Goal: Transaction & Acquisition: Register for event/course

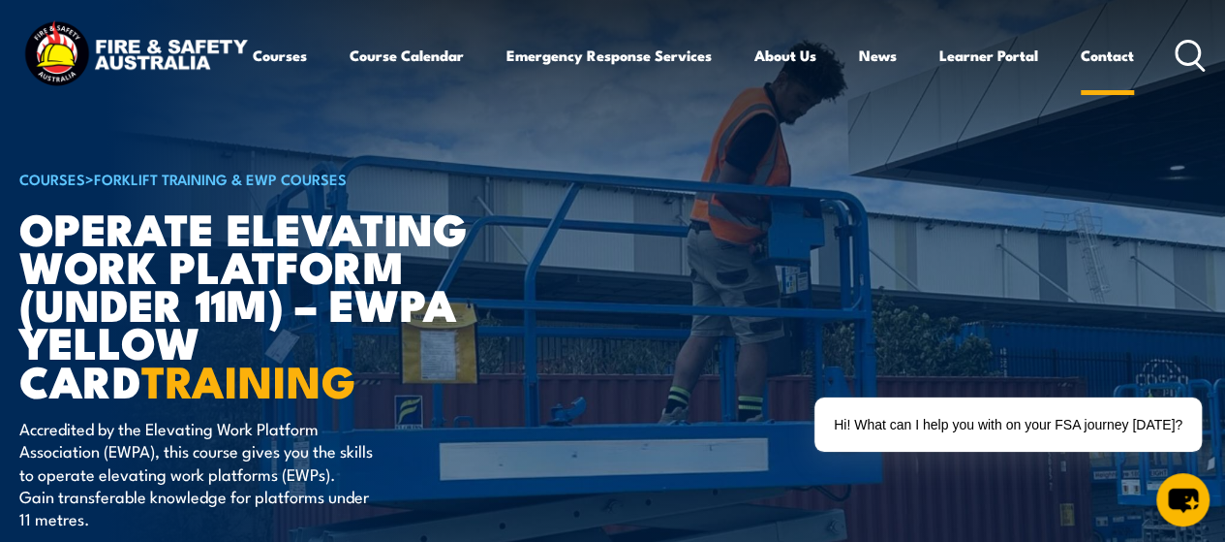
click at [1081, 78] on link "Contact" at bounding box center [1107, 55] width 53 height 47
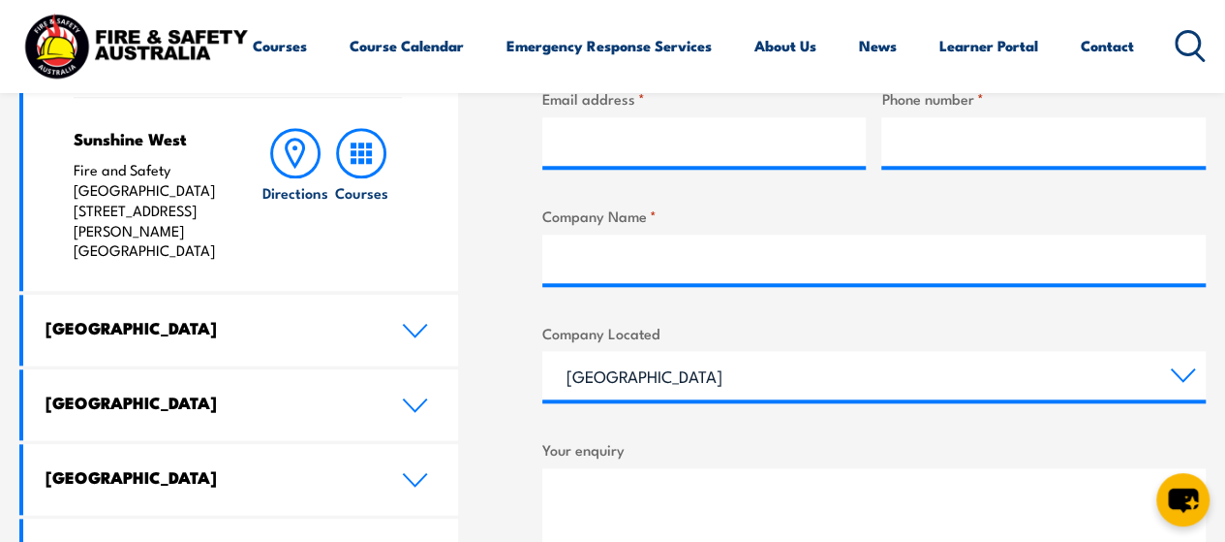
scroll to position [938, 0]
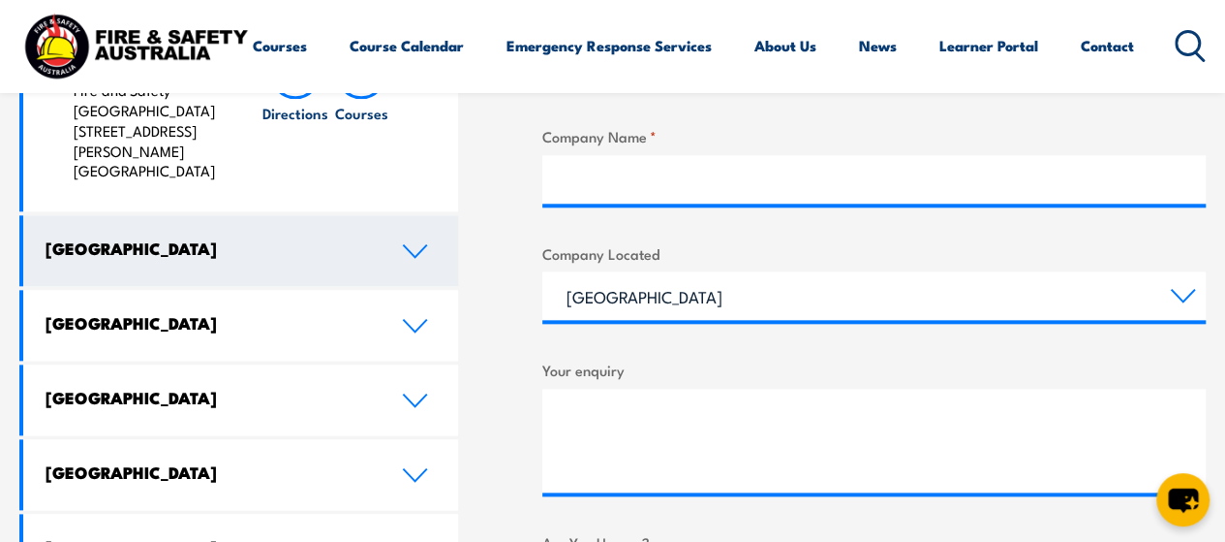
click at [406, 243] on icon at bounding box center [415, 251] width 26 height 16
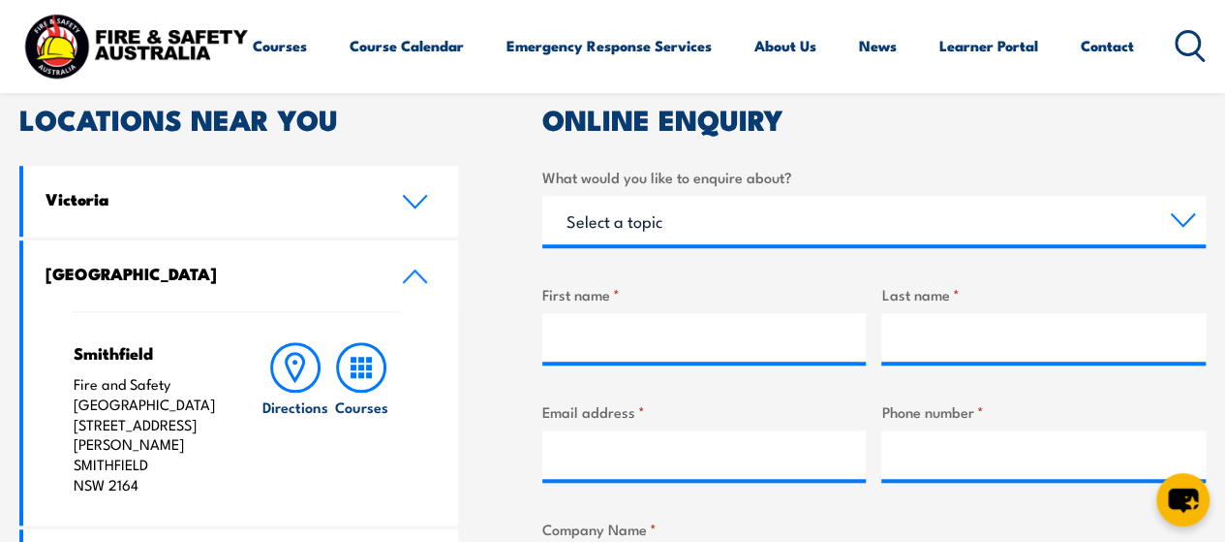
scroll to position [485, 0]
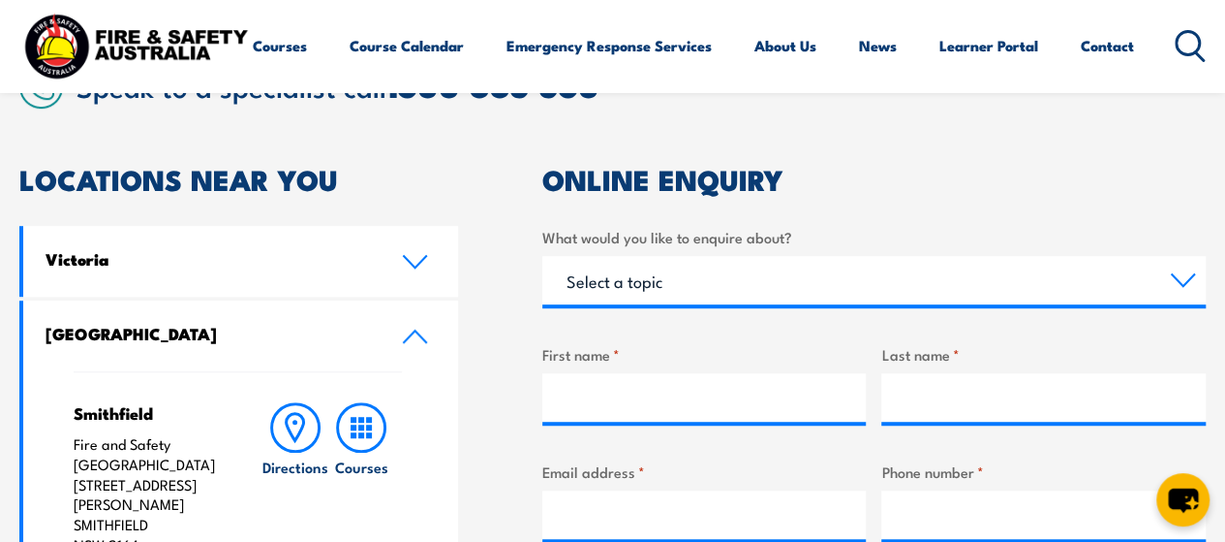
click at [130, 405] on h4 "Smithfield" at bounding box center [150, 412] width 152 height 21
click at [1081, 69] on link "Contact" at bounding box center [1107, 45] width 53 height 47
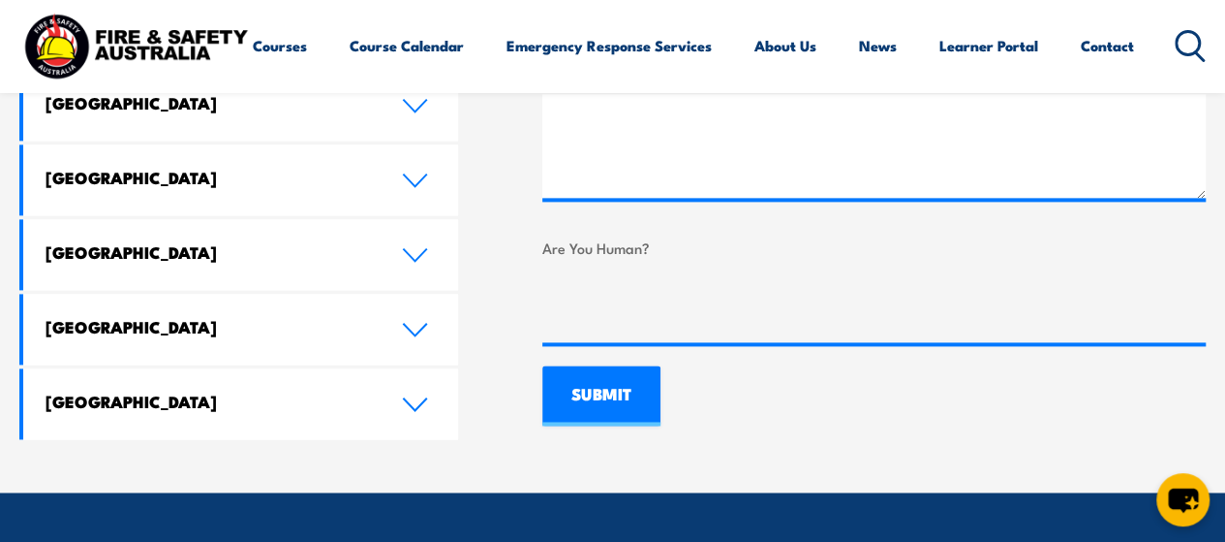
scroll to position [1202, 0]
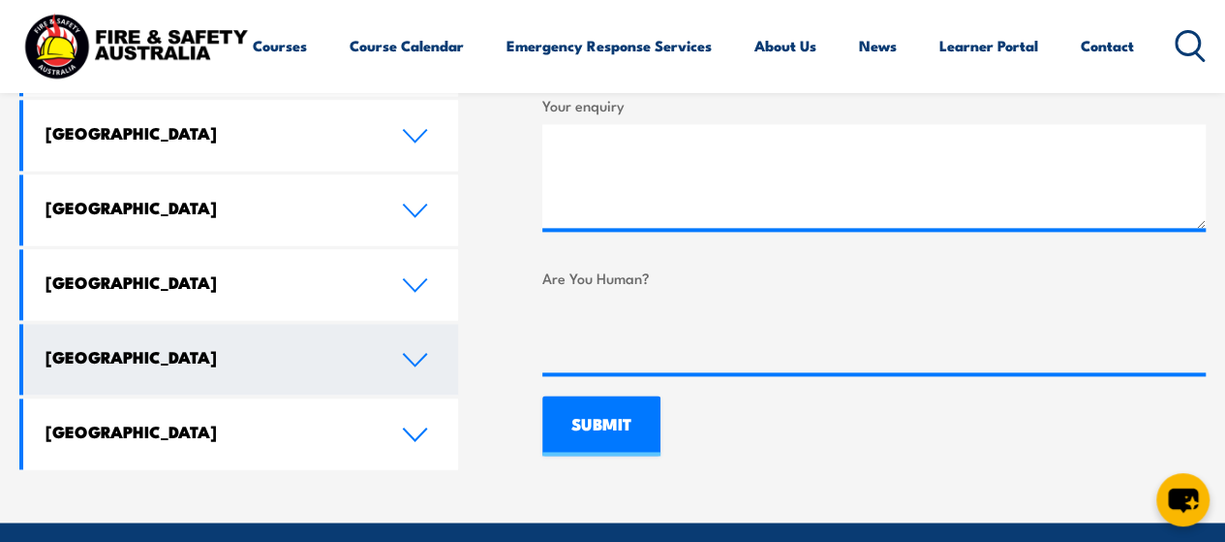
click at [408, 352] on icon at bounding box center [415, 360] width 26 height 16
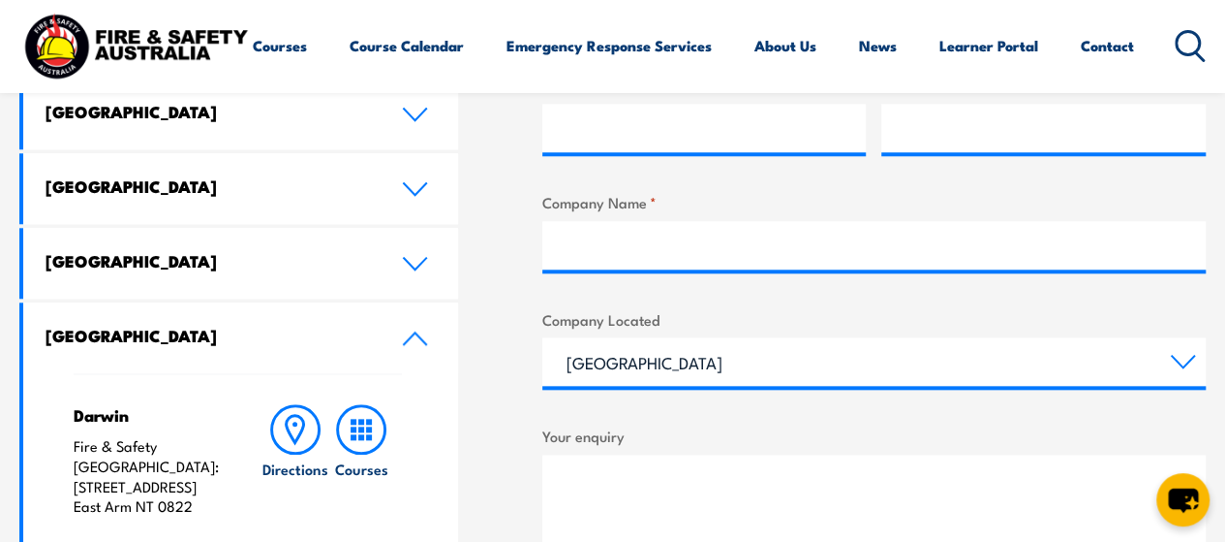
scroll to position [856, 0]
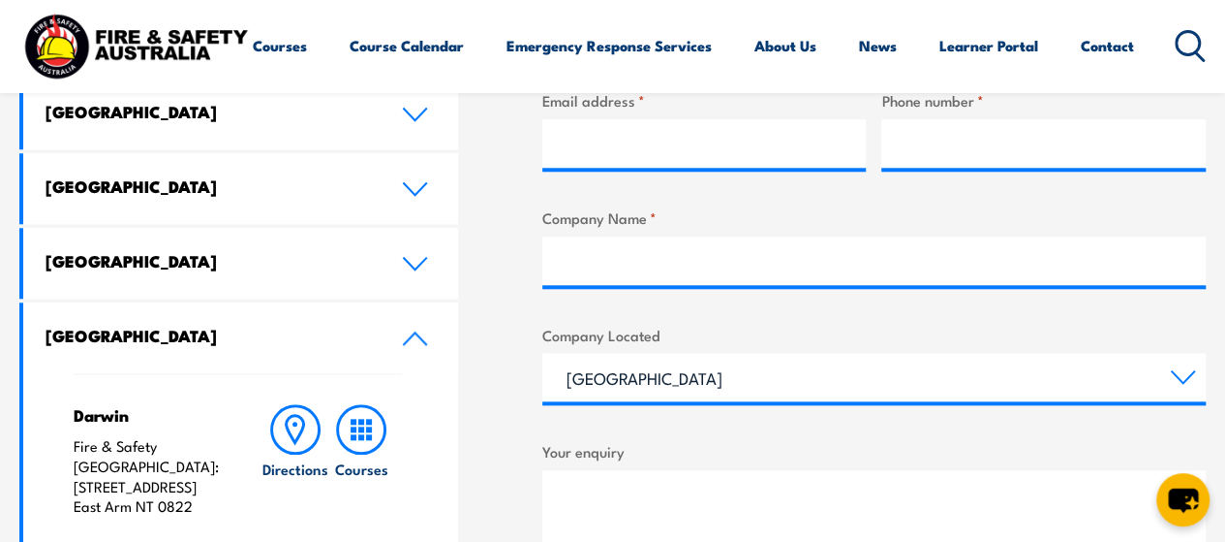
click at [421, 340] on icon at bounding box center [415, 338] width 22 height 12
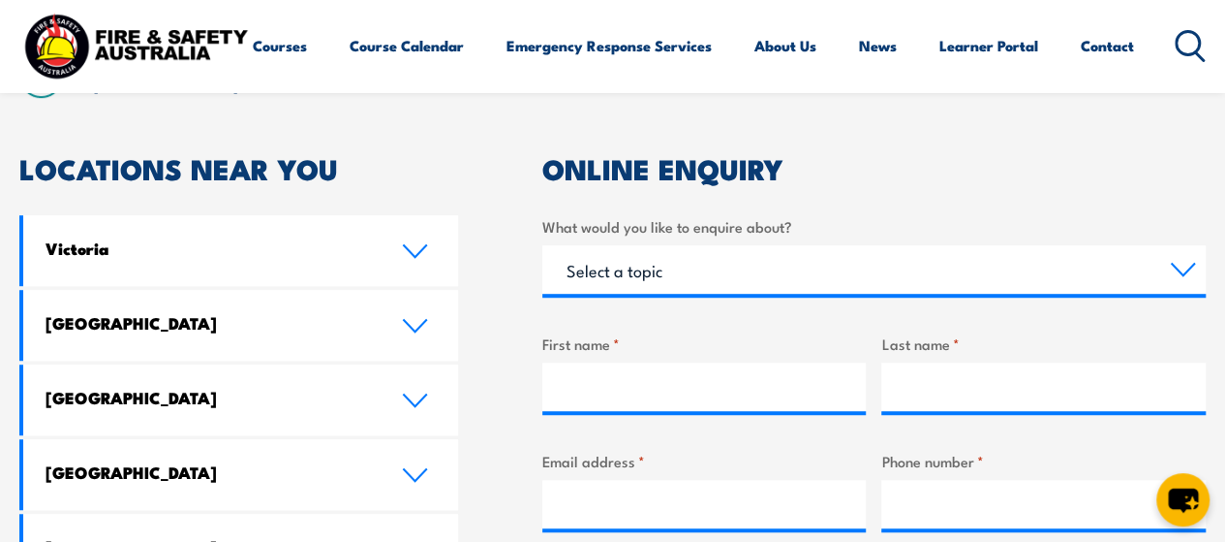
scroll to position [508, 0]
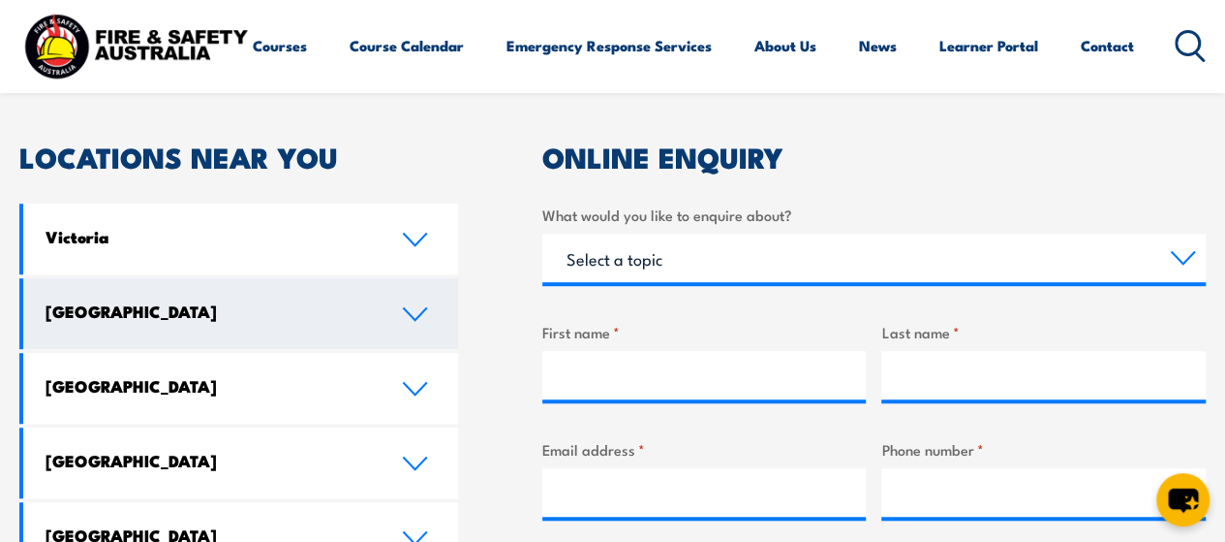
click at [421, 313] on icon at bounding box center [415, 314] width 22 height 12
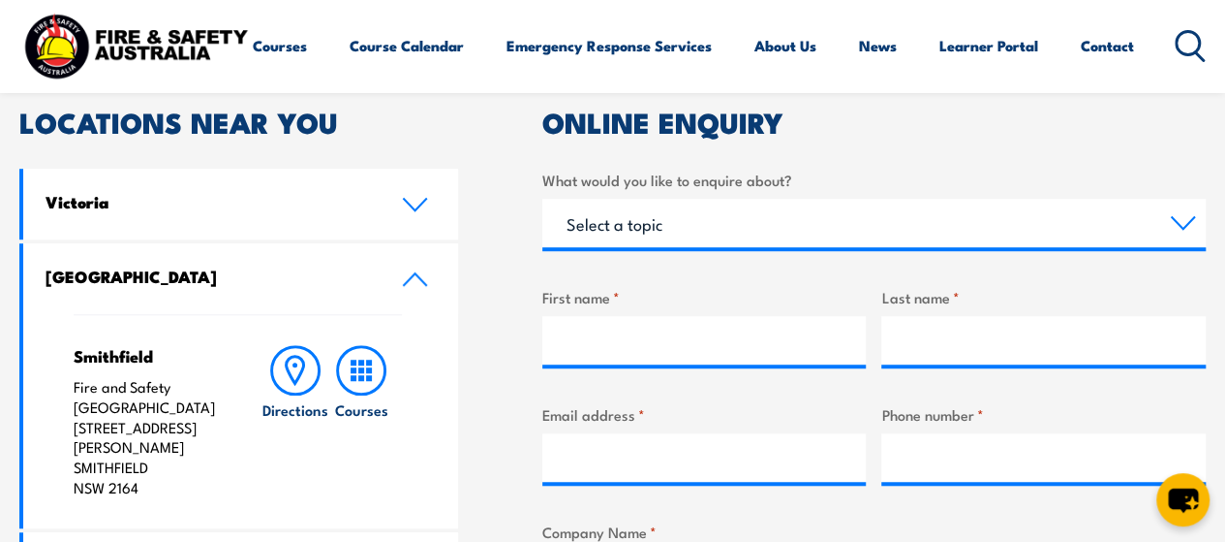
scroll to position [540, 0]
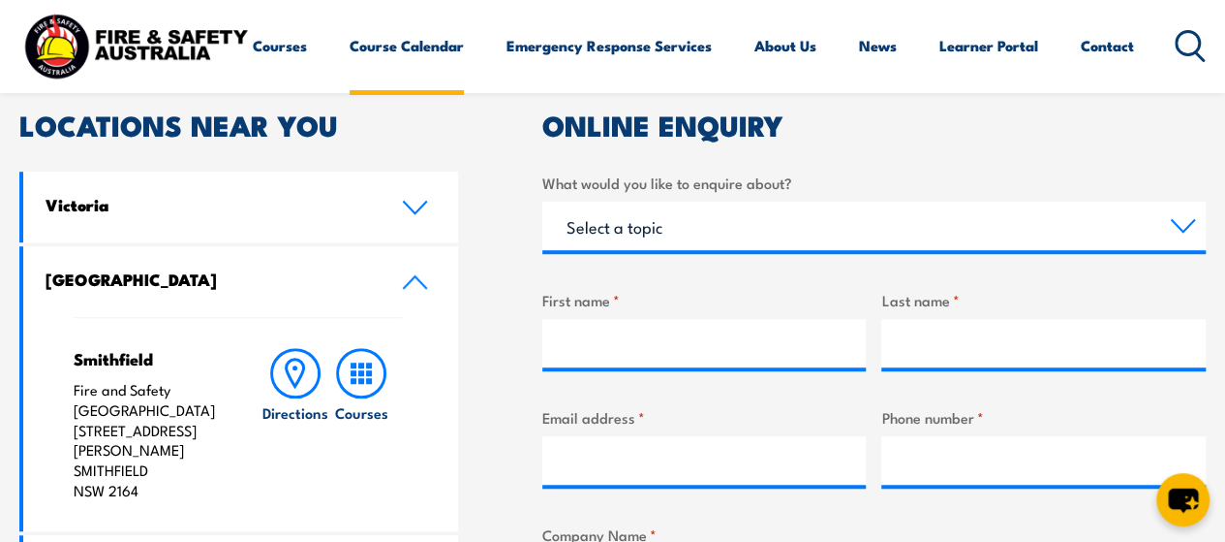
click at [350, 69] on link "Course Calendar" at bounding box center [407, 45] width 114 height 47
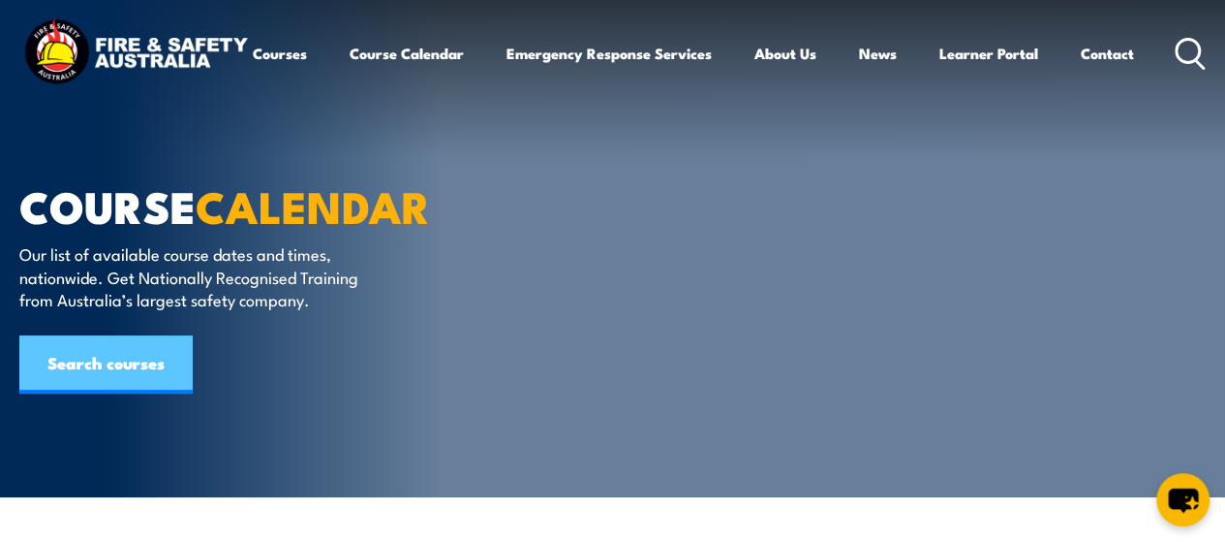
click at [89, 386] on link "Search courses" at bounding box center [105, 364] width 173 height 58
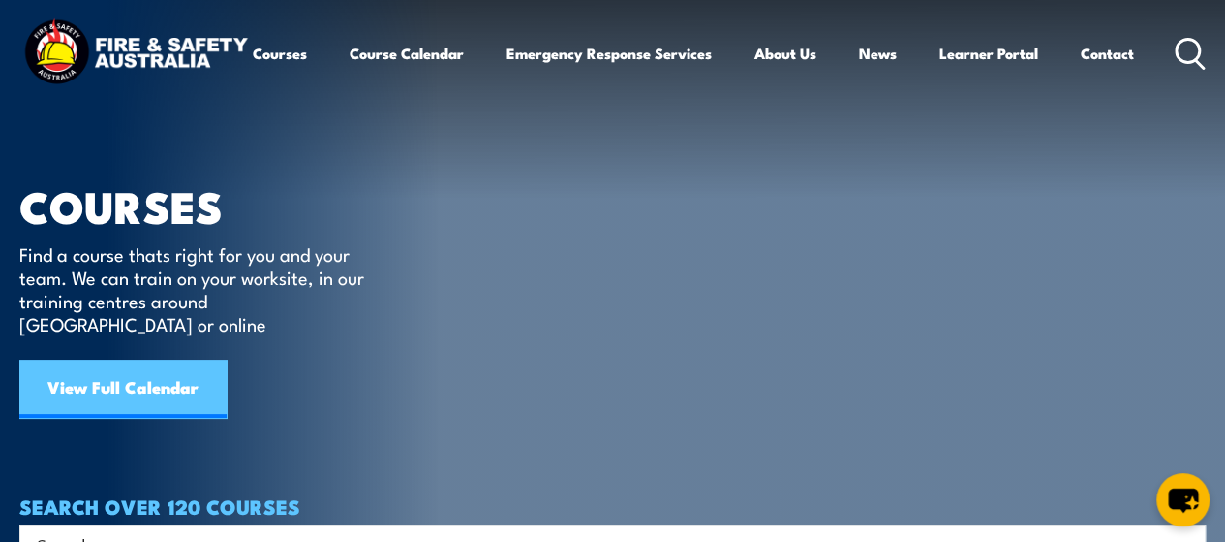
click at [163, 375] on link "View Full Calendar" at bounding box center [122, 388] width 207 height 58
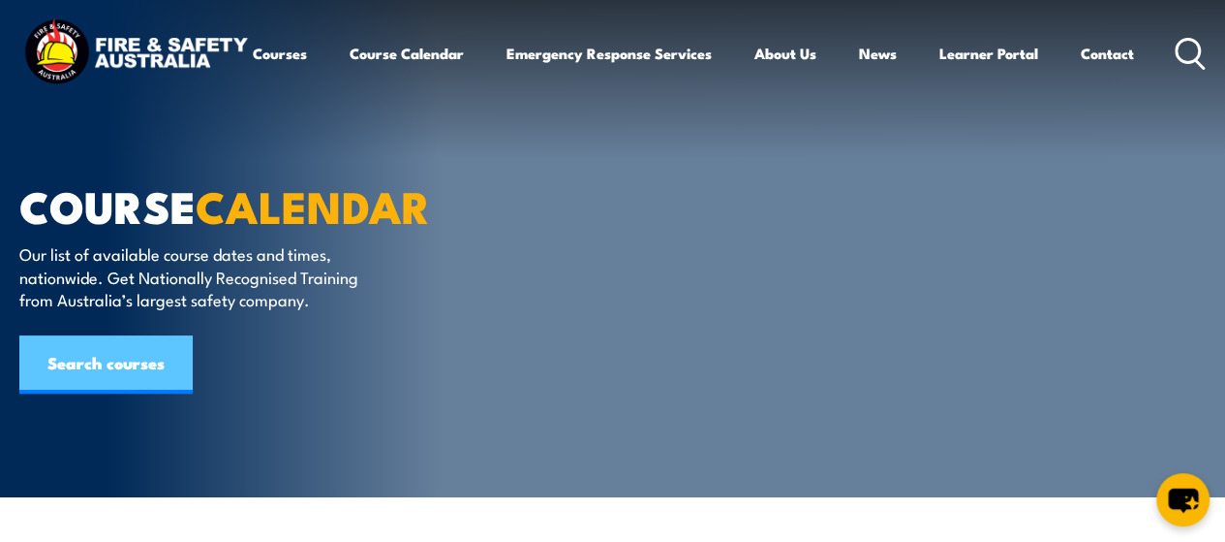
click at [124, 354] on link "Search courses" at bounding box center [105, 364] width 173 height 58
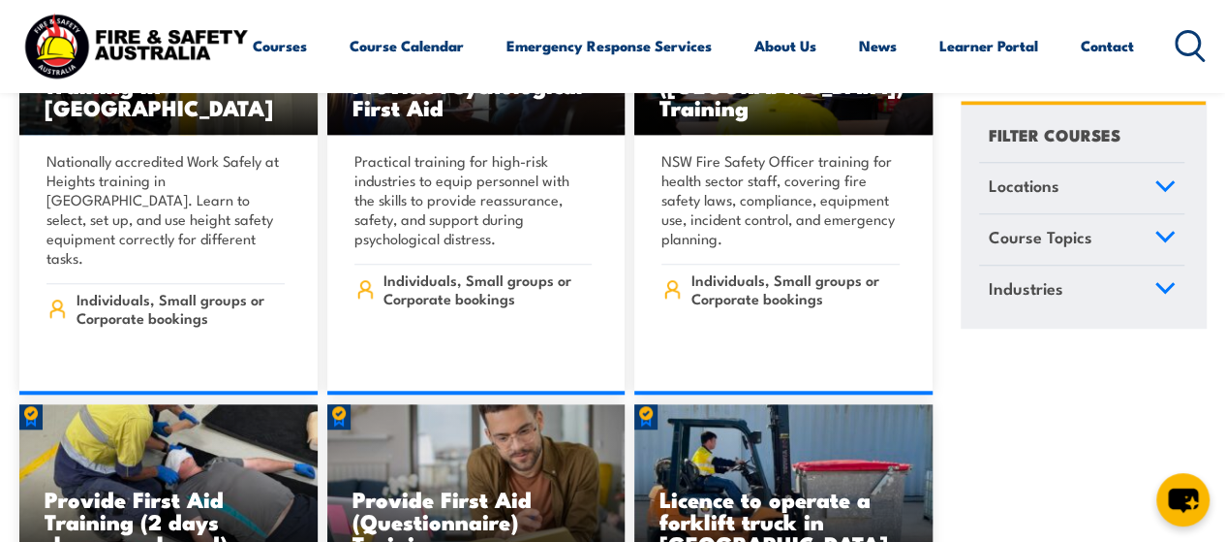
scroll to position [285, 0]
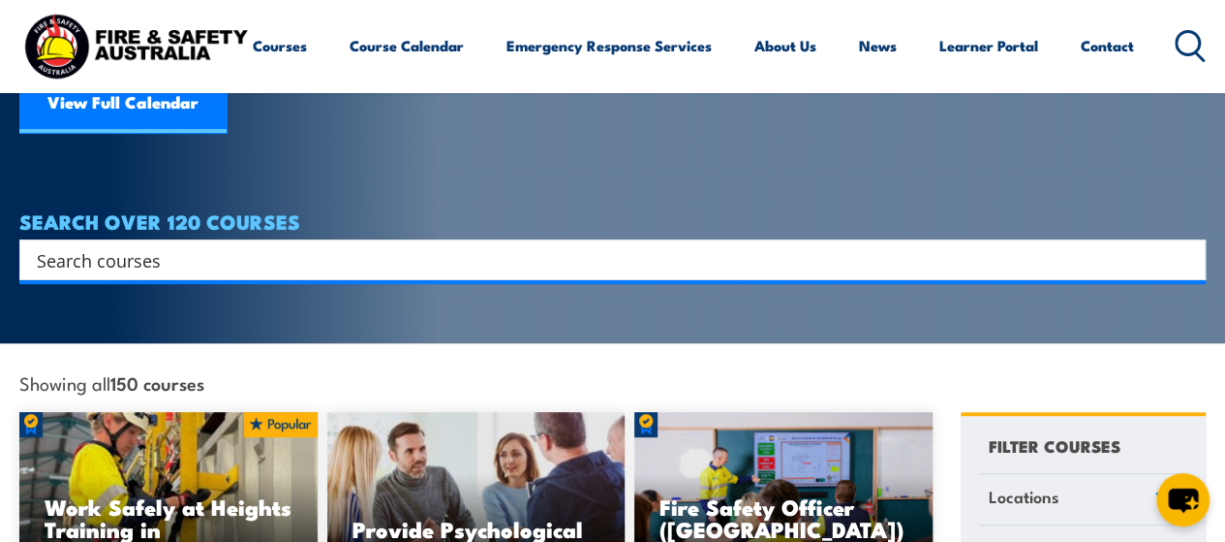
click at [1175, 62] on icon at bounding box center [1190, 46] width 31 height 32
click at [785, 245] on input "Search input" at bounding box center [600, 259] width 1127 height 29
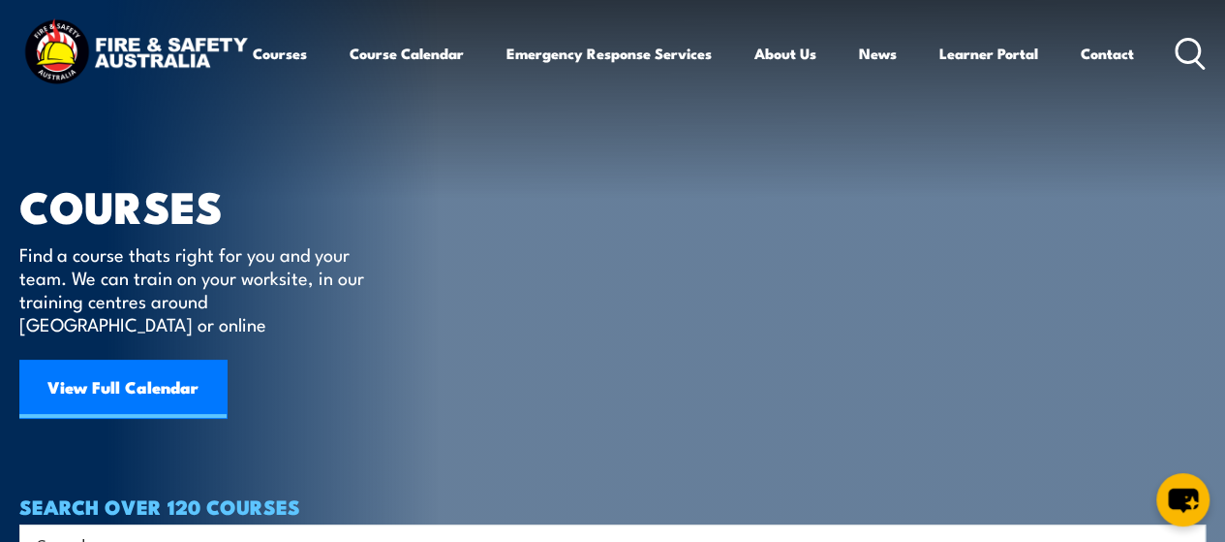
click at [1177, 62] on circle at bounding box center [1188, 50] width 23 height 23
click at [350, 77] on link "Course Calendar" at bounding box center [407, 53] width 114 height 47
click at [572, 290] on article "COURSES Find a course thats right for you and your team. We can train on your w…" at bounding box center [612, 282] width 1187 height 565
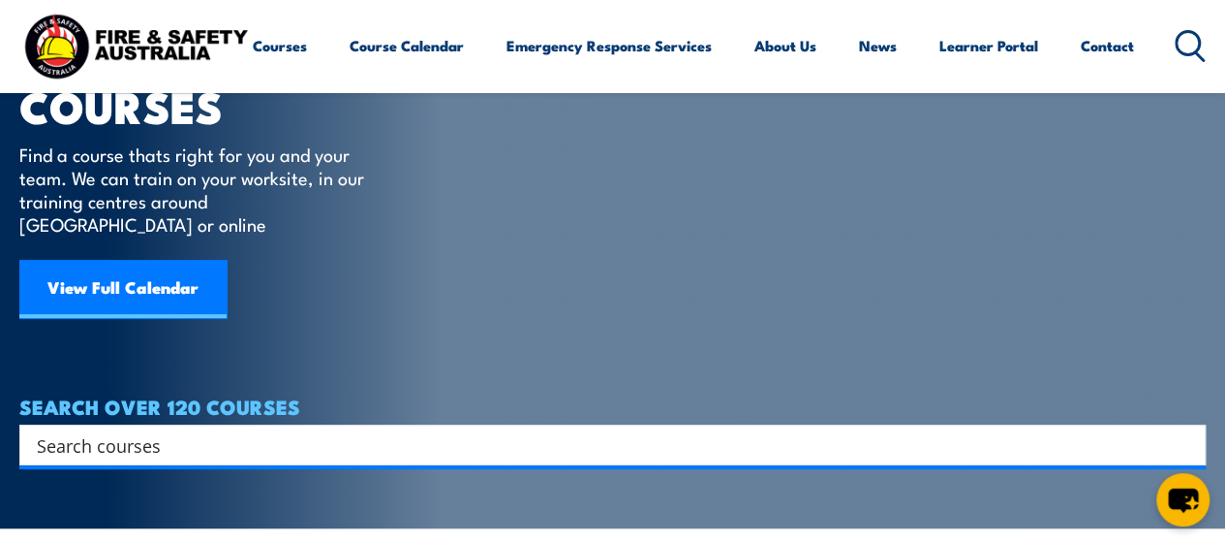
scroll to position [116, 0]
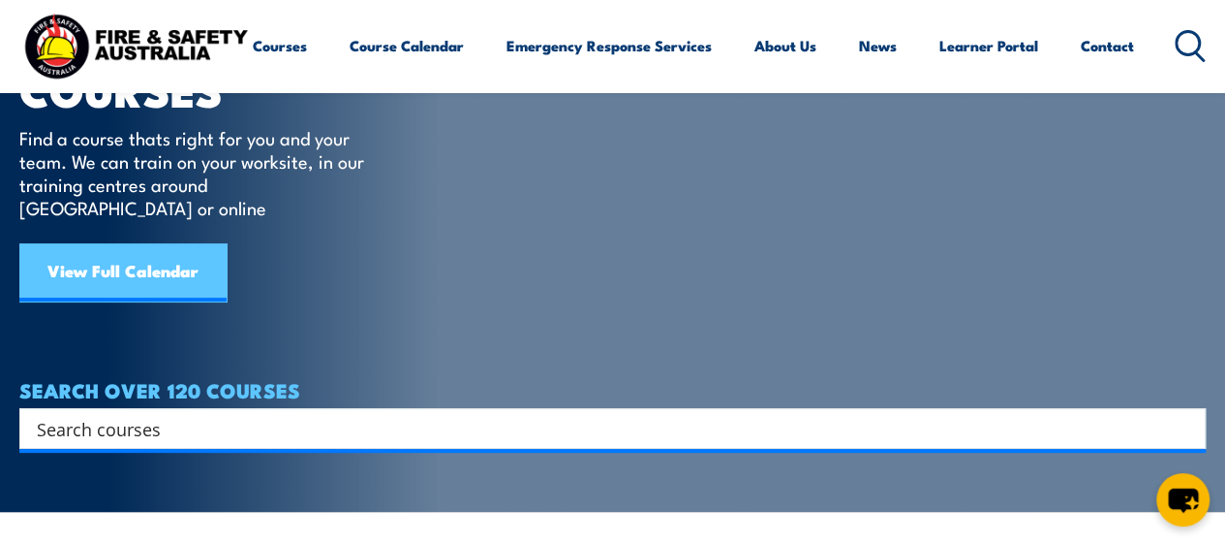
click at [110, 249] on link "View Full Calendar" at bounding box center [122, 272] width 207 height 58
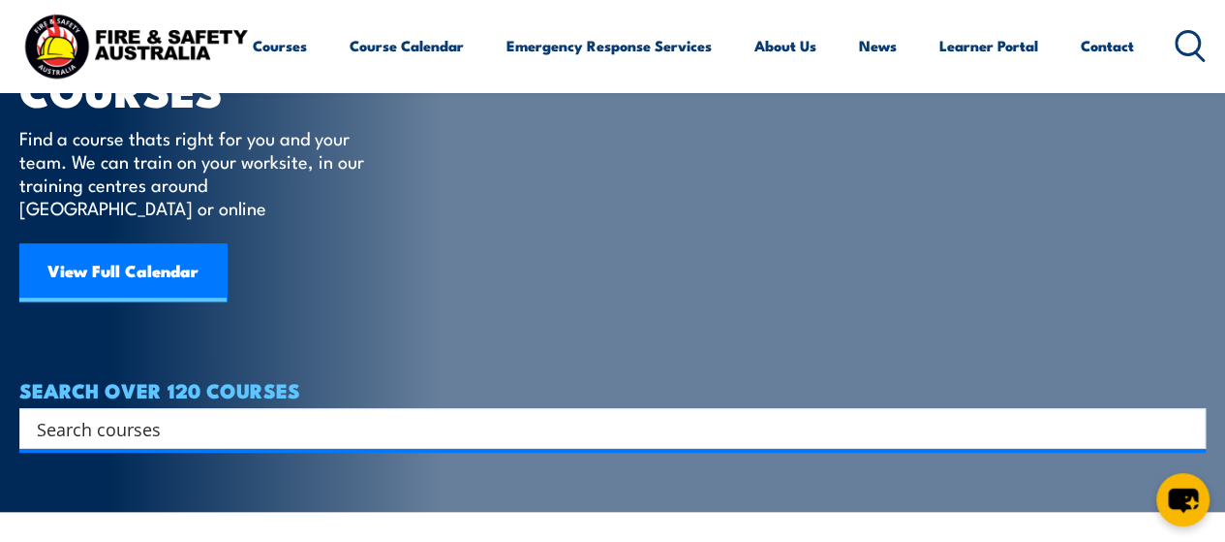
click at [132, 414] on input "Search input" at bounding box center [600, 428] width 1127 height 29
type input "EWP"
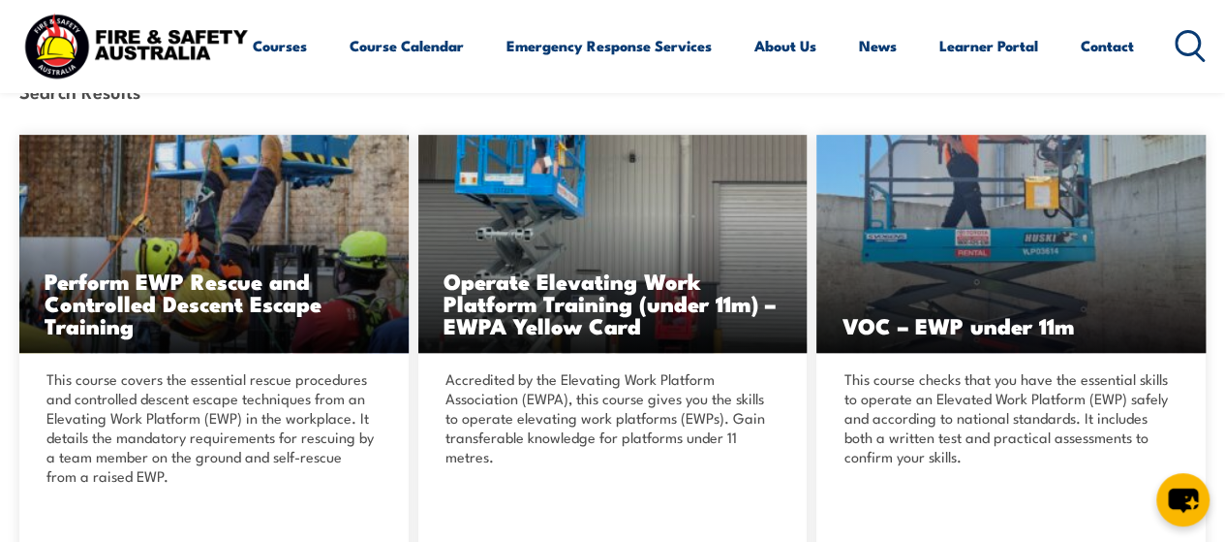
scroll to position [454, 0]
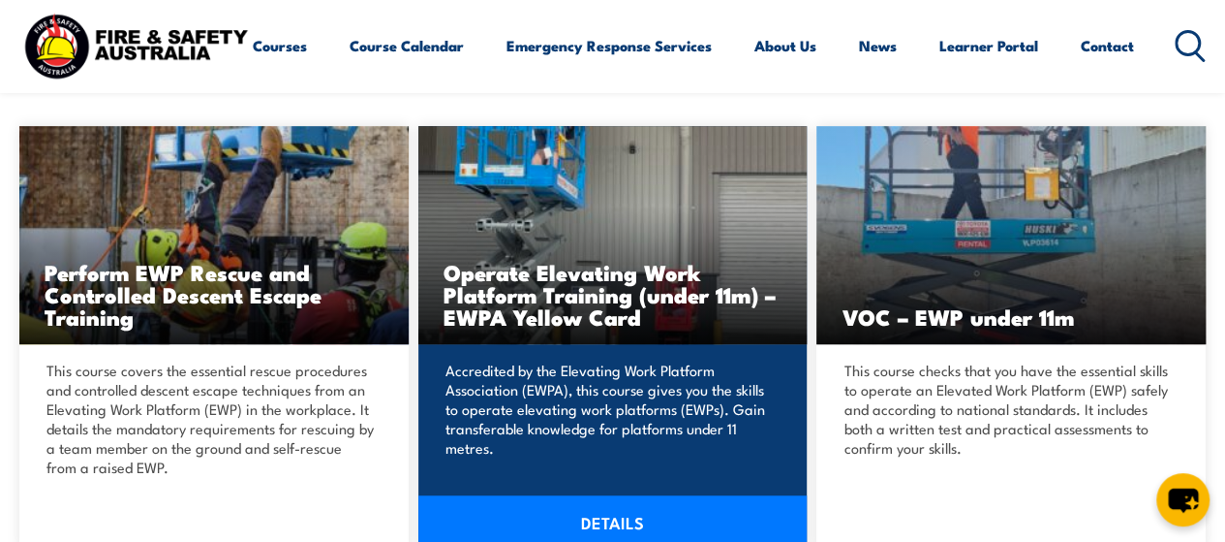
drag, startPoint x: 649, startPoint y: 527, endPoint x: 600, endPoint y: 439, distance: 101.1
click at [600, 439] on p "Accredited by the Elevating Work Platform Association (EWPA), this course gives…" at bounding box center [610, 408] width 329 height 97
click at [620, 518] on link "DETAILS" at bounding box center [613, 522] width 389 height 54
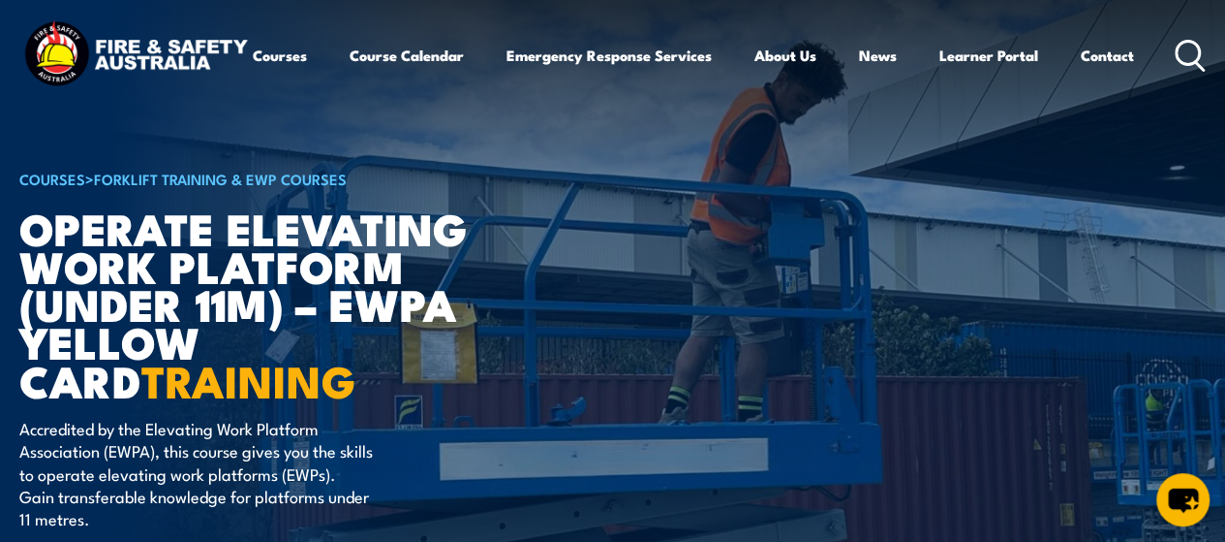
drag, startPoint x: 0, startPoint y: 0, endPoint x: 1161, endPoint y: 61, distance: 1162.2
click at [1161, 61] on div "Courses Course Calendar Emergency Response Services Services Overview Emergency…" at bounding box center [612, 55] width 1187 height 77
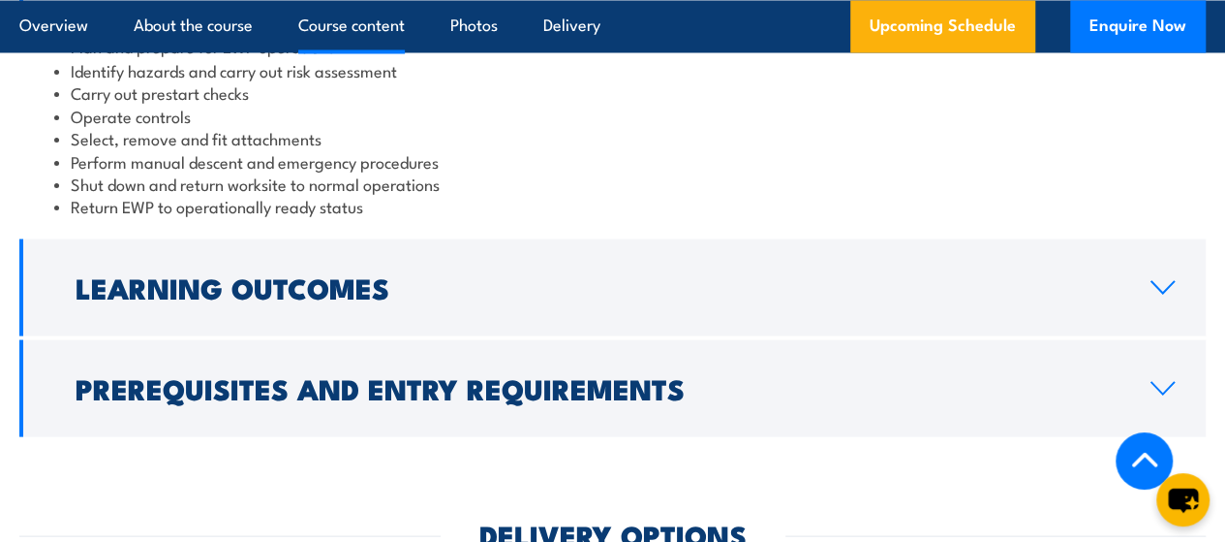
scroll to position [1781, 0]
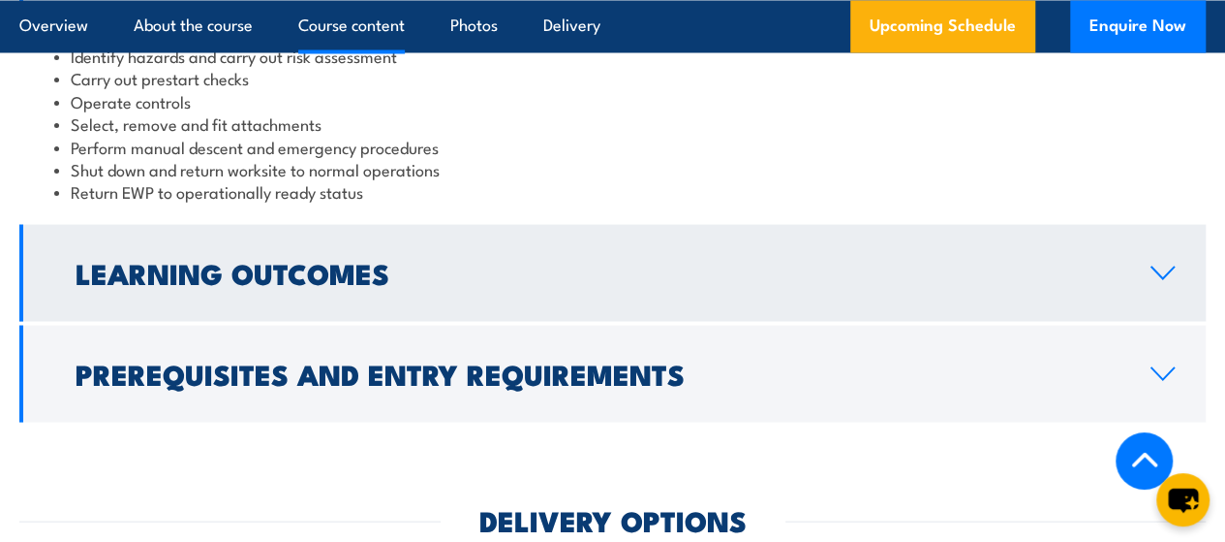
click at [391, 284] on h2 "Learning Outcomes" at bounding box center [598, 271] width 1044 height 25
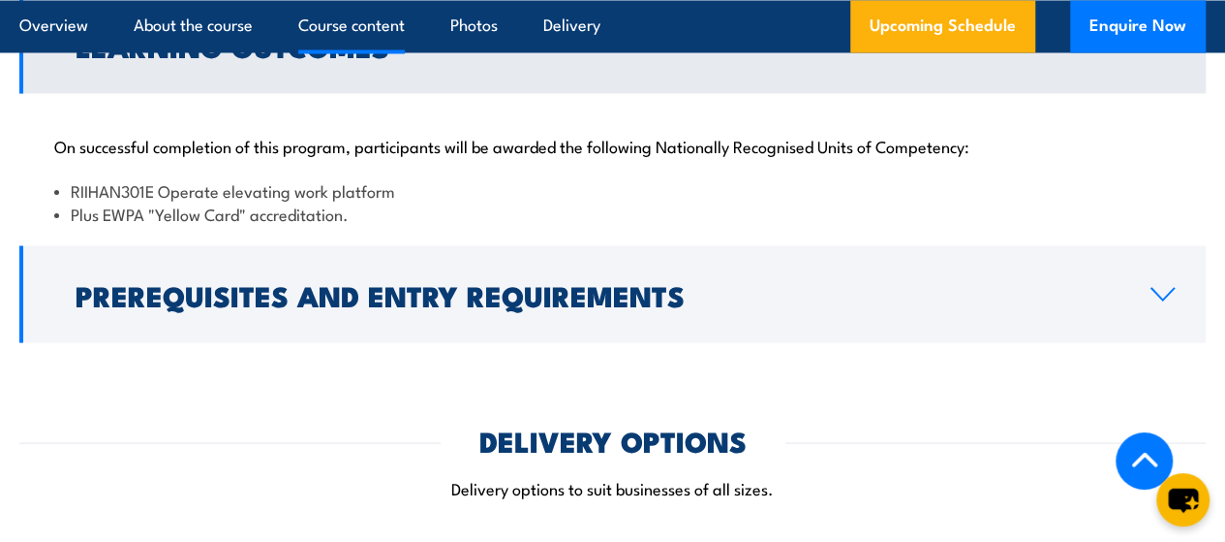
scroll to position [1798, 0]
